Goal: Task Accomplishment & Management: Complete application form

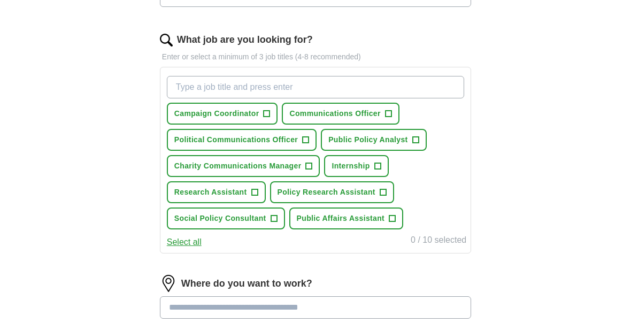
scroll to position [326, 0]
click at [252, 111] on span "Campaign Coordinator" at bounding box center [216, 114] width 85 height 11
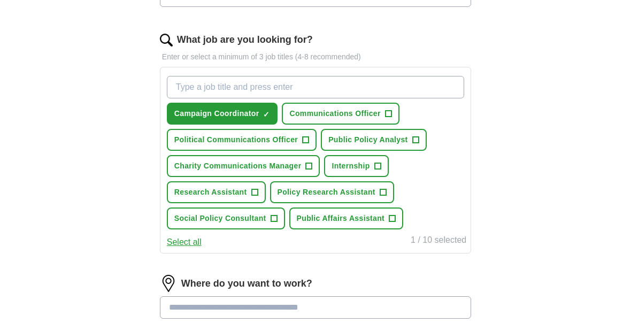
scroll to position [327, 0]
click at [294, 141] on span "Political Communications Officer" at bounding box center [236, 139] width 124 height 11
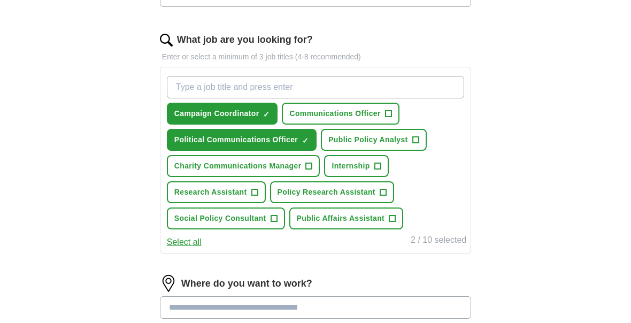
click at [245, 115] on span "Campaign Coordinator" at bounding box center [216, 113] width 85 height 11
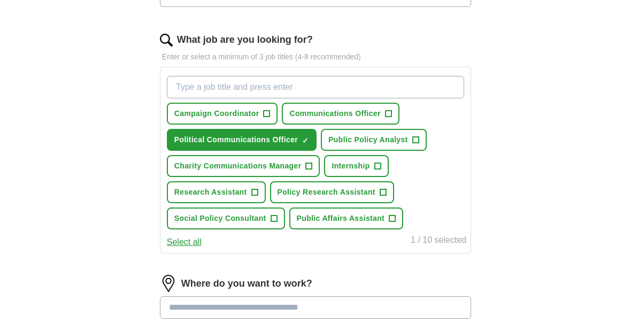
click at [375, 111] on span "Communications Officer" at bounding box center [334, 113] width 91 height 11
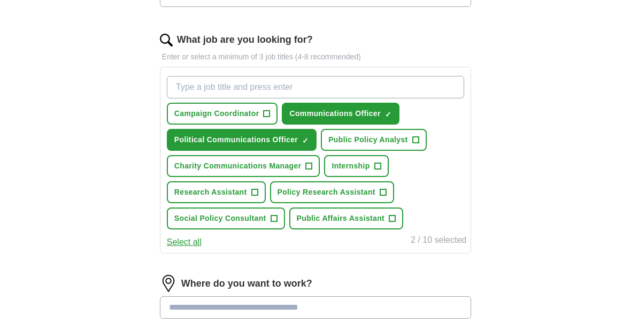
click at [387, 226] on button "Public Affairs Assistant +" at bounding box center [346, 218] width 114 height 22
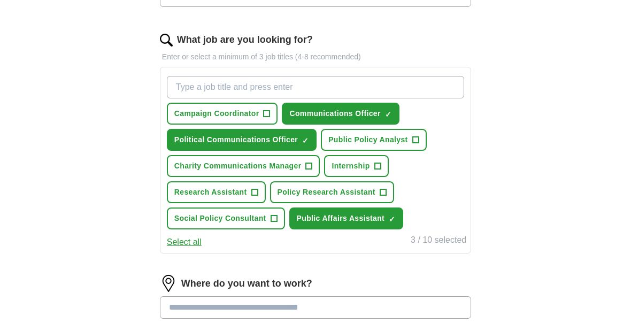
click at [272, 221] on span "+" at bounding box center [274, 218] width 6 height 9
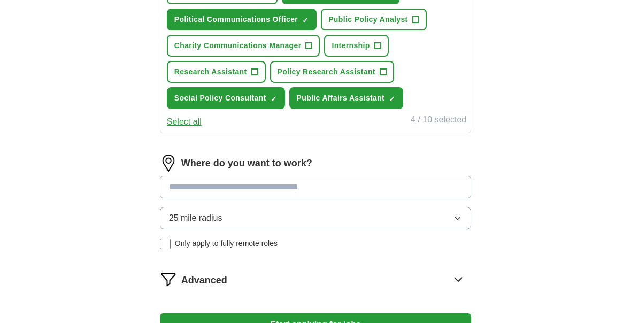
scroll to position [450, 0]
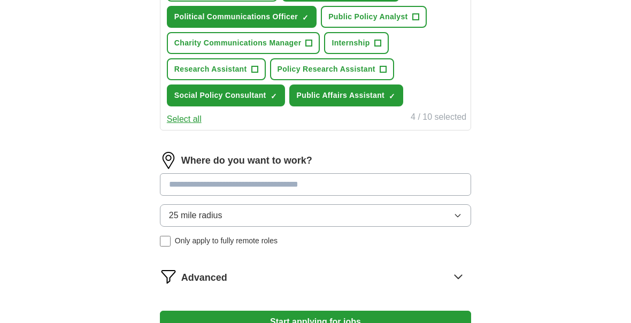
click at [333, 193] on input at bounding box center [315, 184] width 311 height 22
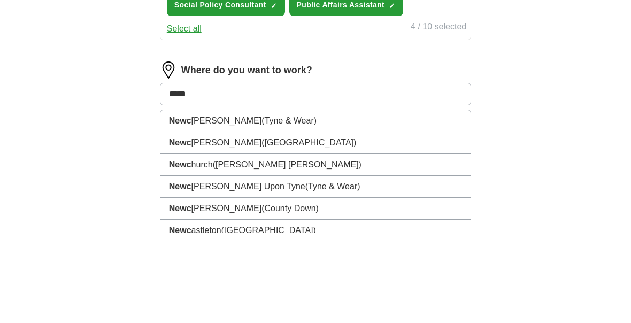
type input "******"
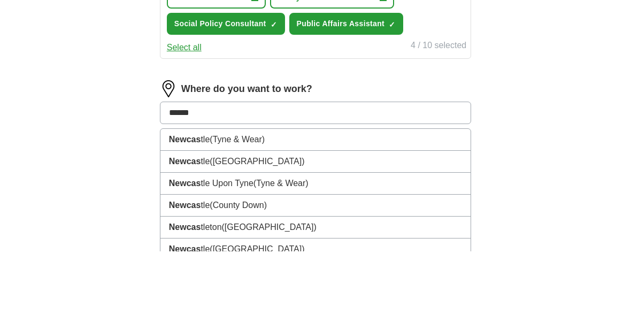
click at [271, 201] on li "Newcas tle ([GEOGRAPHIC_DATA])" at bounding box center [315, 212] width 310 height 22
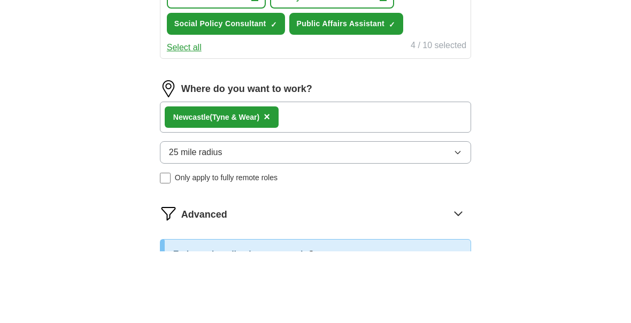
scroll to position [517, 0]
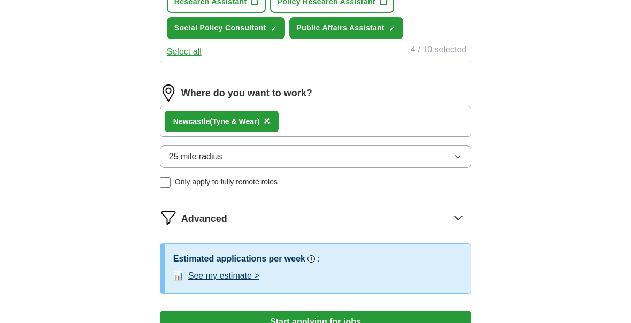
click at [397, 160] on button "25 mile radius" at bounding box center [315, 156] width 311 height 22
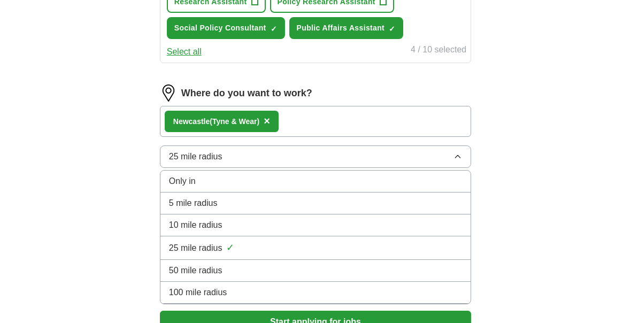
click at [345, 181] on div "Only in" at bounding box center [315, 181] width 293 height 13
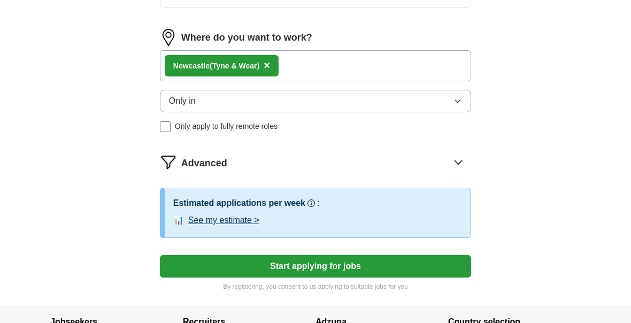
scroll to position [574, 0]
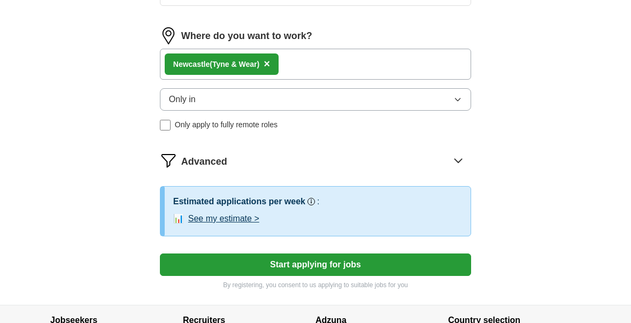
click at [339, 258] on button "Start applying for jobs" at bounding box center [315, 265] width 311 height 22
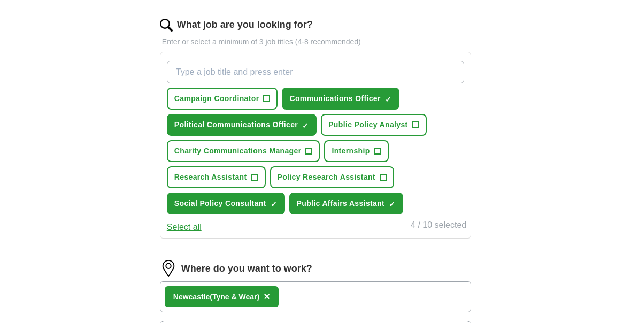
select select "**"
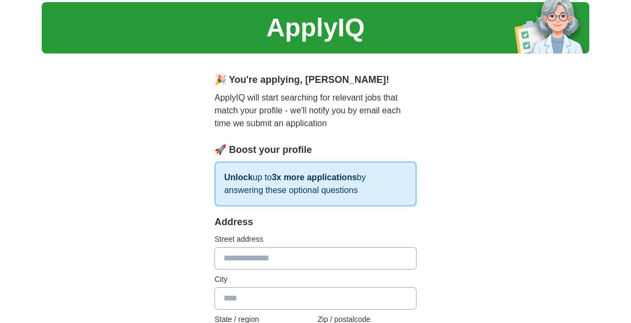
scroll to position [30, 0]
click at [380, 255] on input "text" at bounding box center [315, 259] width 202 height 22
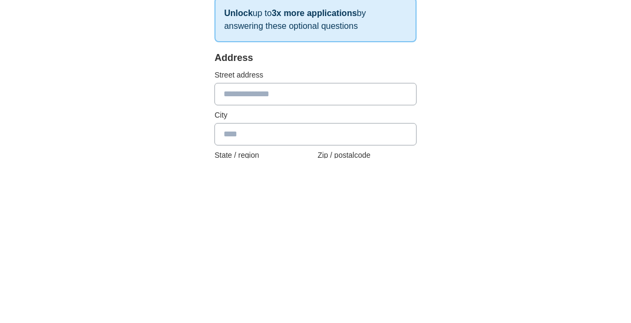
click at [370, 248] on input "text" at bounding box center [315, 259] width 202 height 22
paste input "**********"
type input "********"
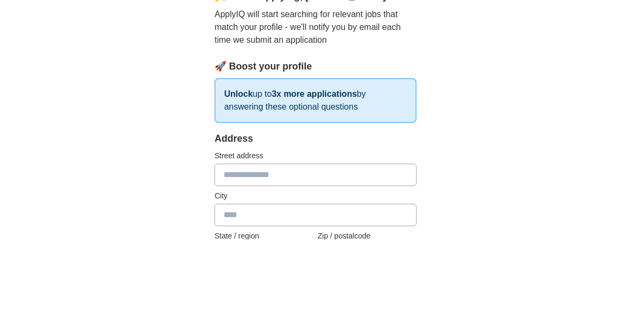
scroll to position [0, 0]
